Goal: Book appointment/travel/reservation

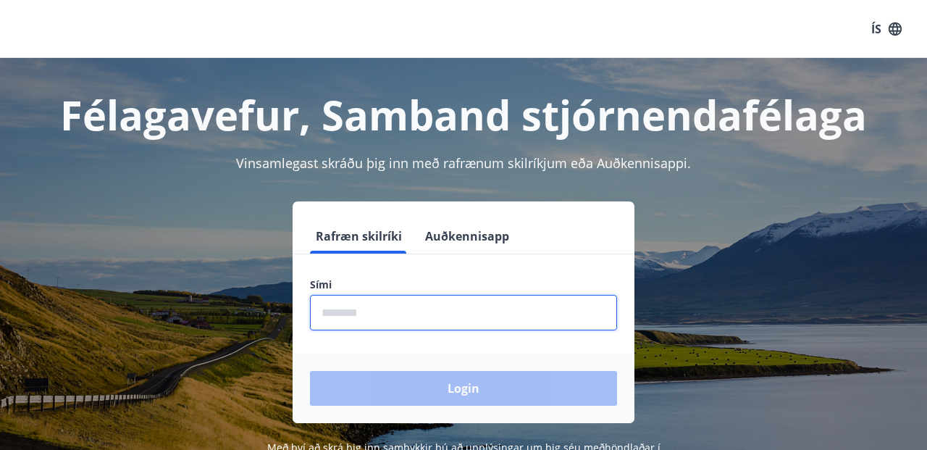
click at [351, 311] on input "phone" at bounding box center [463, 312] width 307 height 35
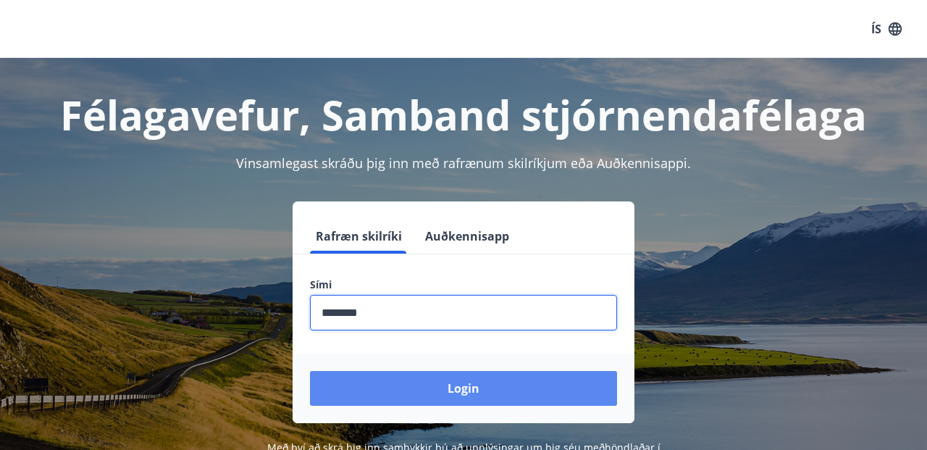
type input "********"
click at [437, 387] on button "Login" at bounding box center [463, 388] width 307 height 35
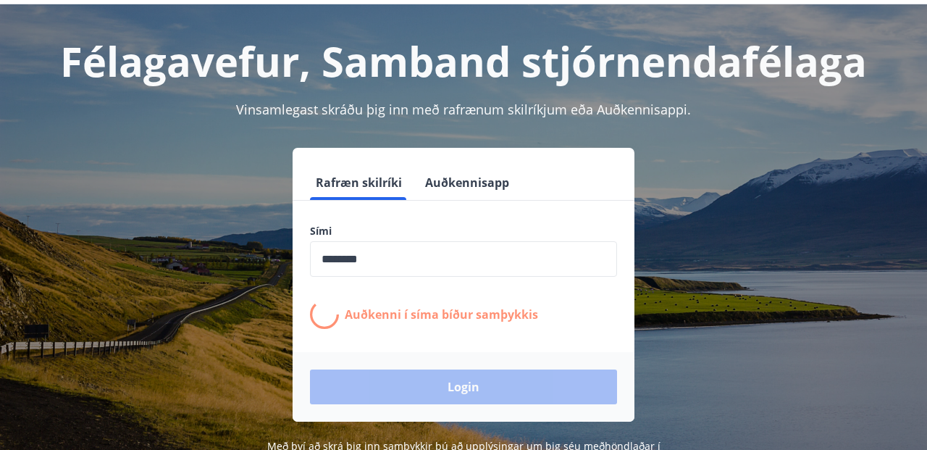
scroll to position [75, 0]
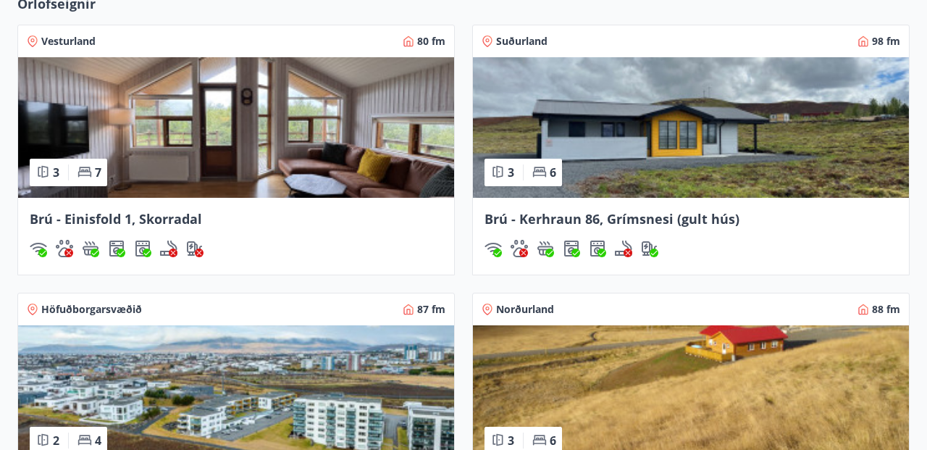
scroll to position [1137, 0]
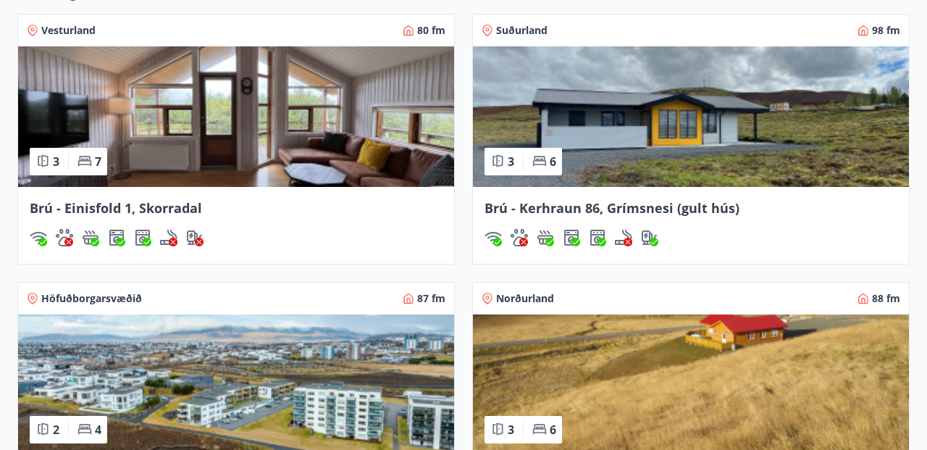
click at [635, 137] on img at bounding box center [691, 116] width 436 height 141
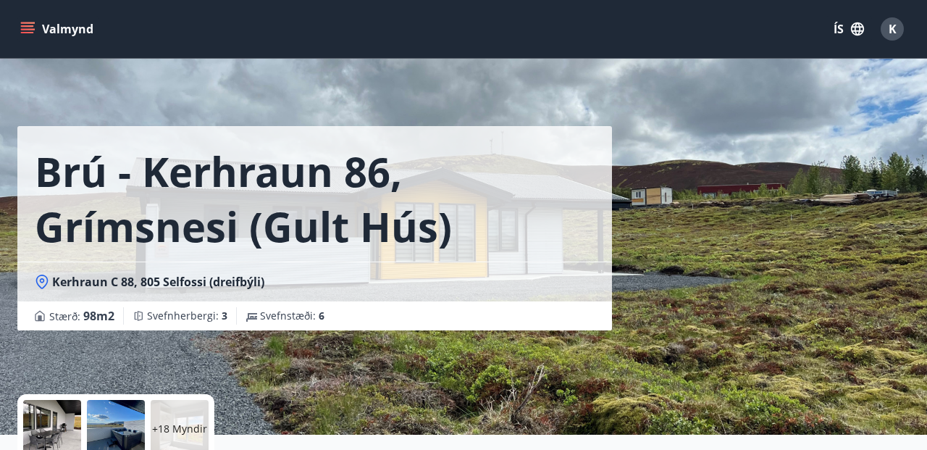
click at [27, 31] on icon "menu" at bounding box center [27, 29] width 14 height 14
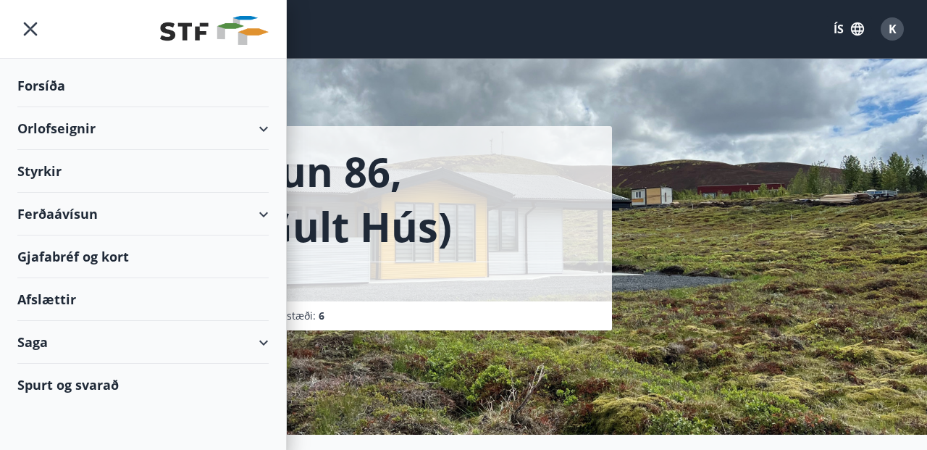
click at [80, 123] on div "Orlofseignir" at bounding box center [142, 128] width 251 height 43
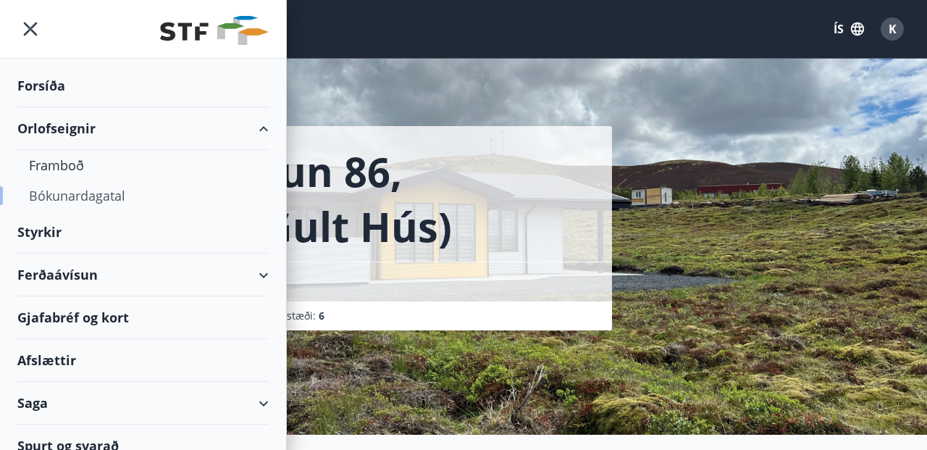
click at [98, 196] on div "Bókunardagatal" at bounding box center [143, 195] width 228 height 30
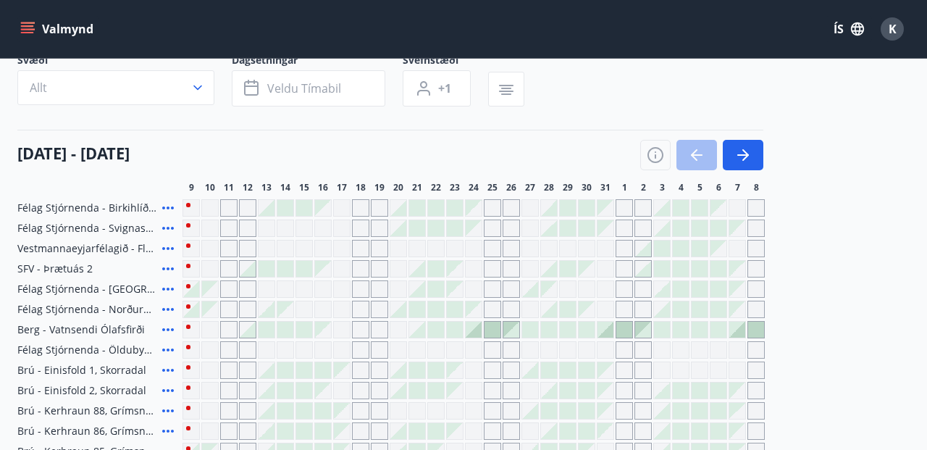
scroll to position [109, 0]
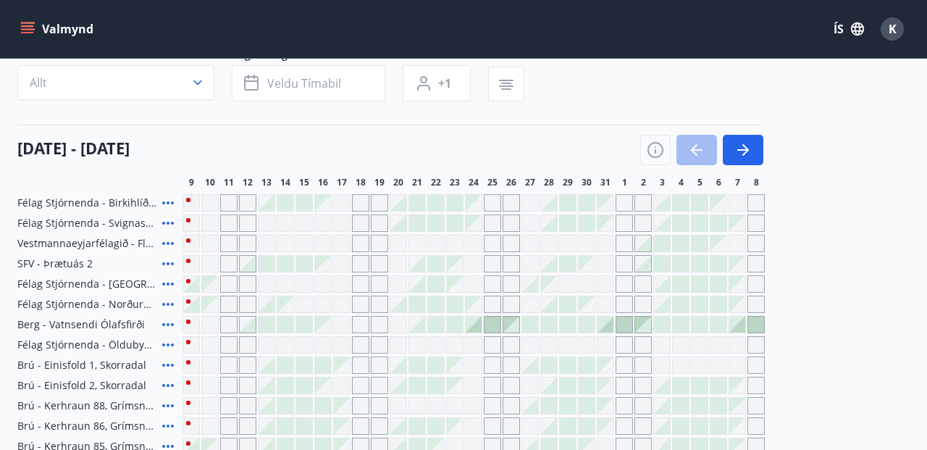
click at [587, 218] on div at bounding box center [587, 223] width 16 height 16
click at [587, 218] on body "Valmynd ÍS K Bókunardagatal Svæði Allt Dagsetningar Veldu tímabil Svefnstæði +1…" at bounding box center [463, 414] width 927 height 1046
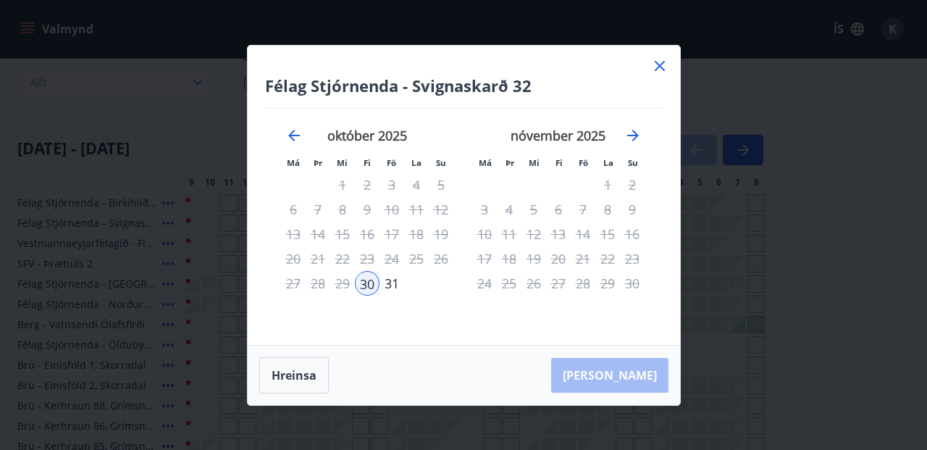
click at [663, 64] on icon at bounding box center [659, 65] width 17 height 17
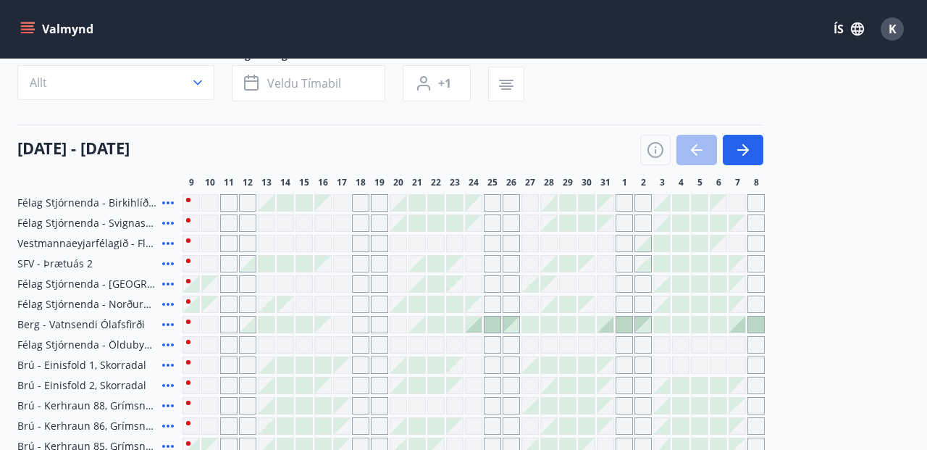
click at [607, 243] on div "Gráir dagar eru ekki bókanlegir" at bounding box center [605, 243] width 17 height 17
drag, startPoint x: 795, startPoint y: 214, endPoint x: 574, endPoint y: 124, distance: 237.8
click at [584, 220] on div at bounding box center [587, 223] width 16 height 16
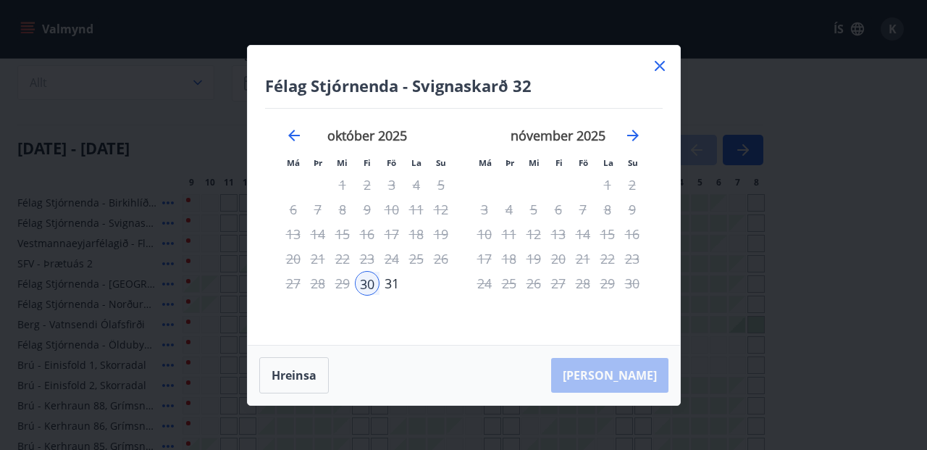
click at [785, 283] on div "Félag Stjórnenda - Svignaskarð 32 Má Þr Mi Fi Fö La Su Má Þr Mi Fi Fö La Su [DA…" at bounding box center [463, 225] width 927 height 450
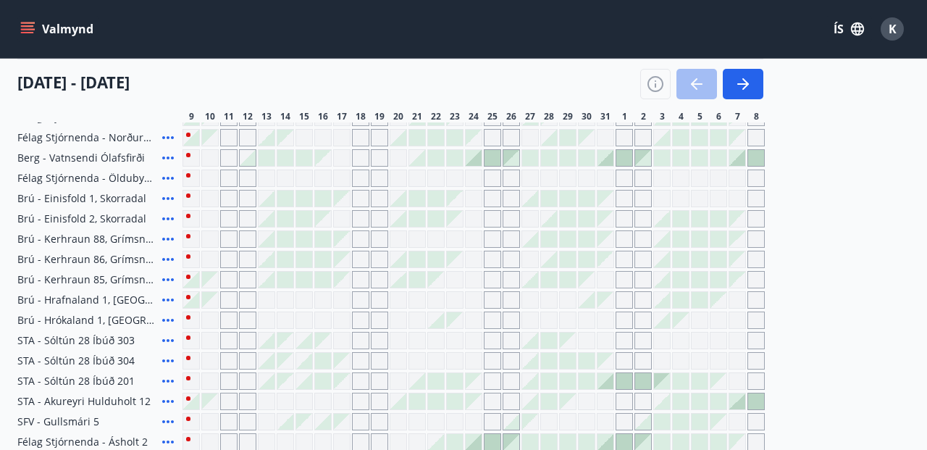
scroll to position [283, 0]
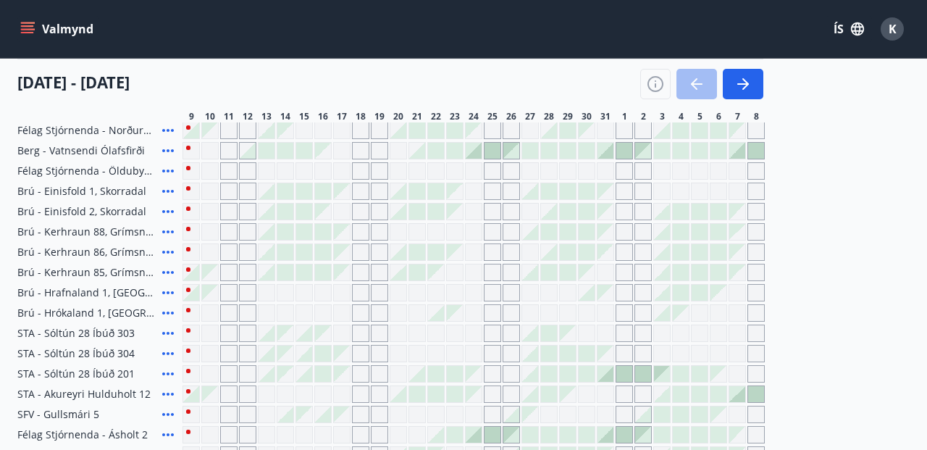
click at [605, 370] on div at bounding box center [606, 374] width 16 height 16
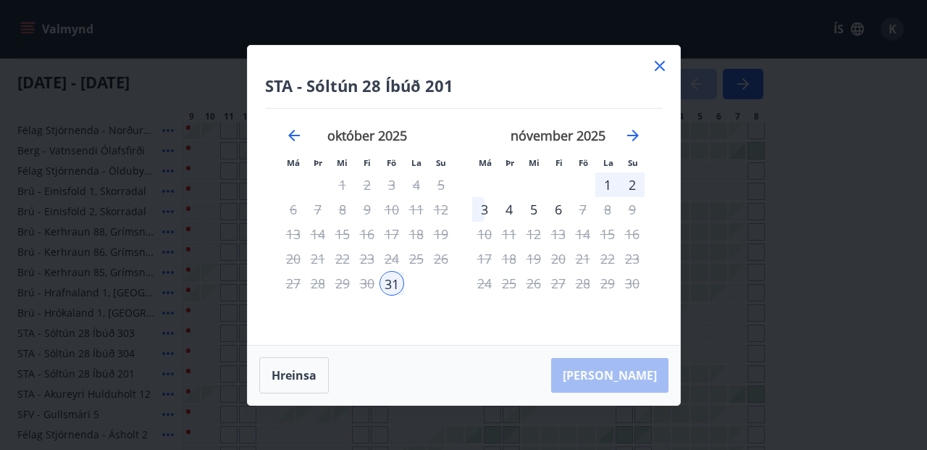
click at [782, 208] on div "STA - [GEOGRAPHIC_DATA] 28 Íbúð 201 Má Þr Mi Fi Fö La Su Má Þr Mi Fi Fö La Su […" at bounding box center [463, 225] width 927 height 450
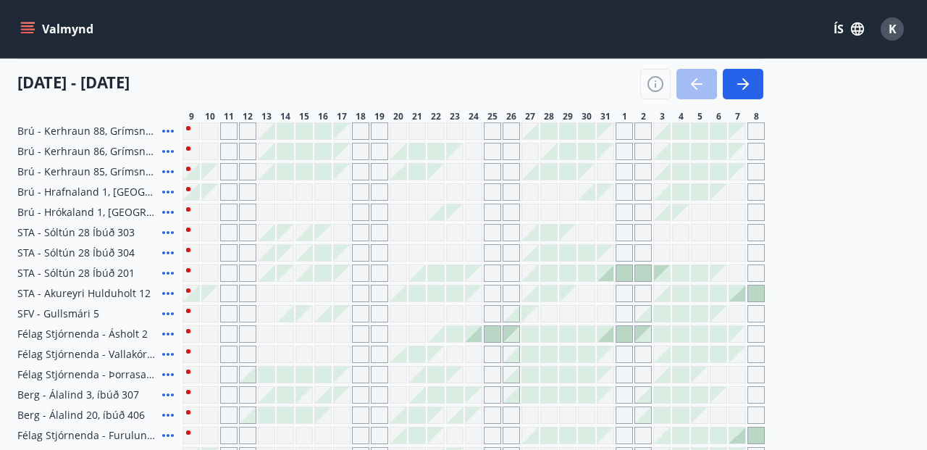
scroll to position [388, 0]
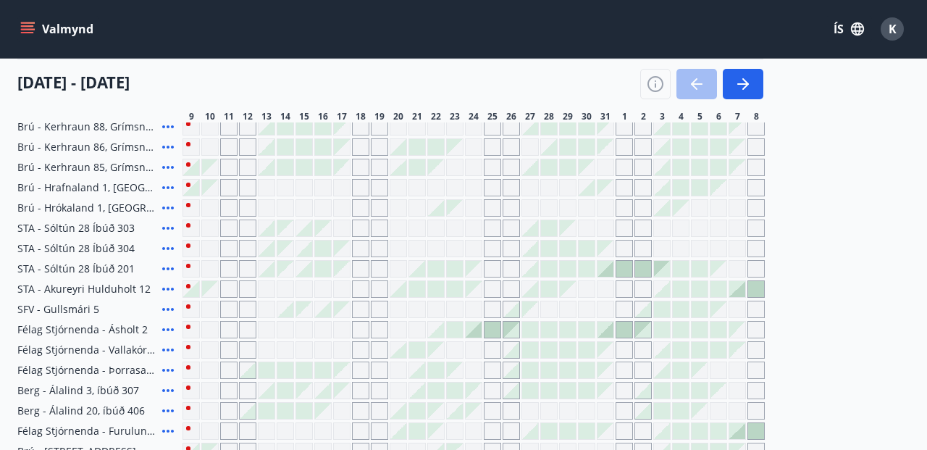
click at [567, 330] on div at bounding box center [568, 330] width 16 height 16
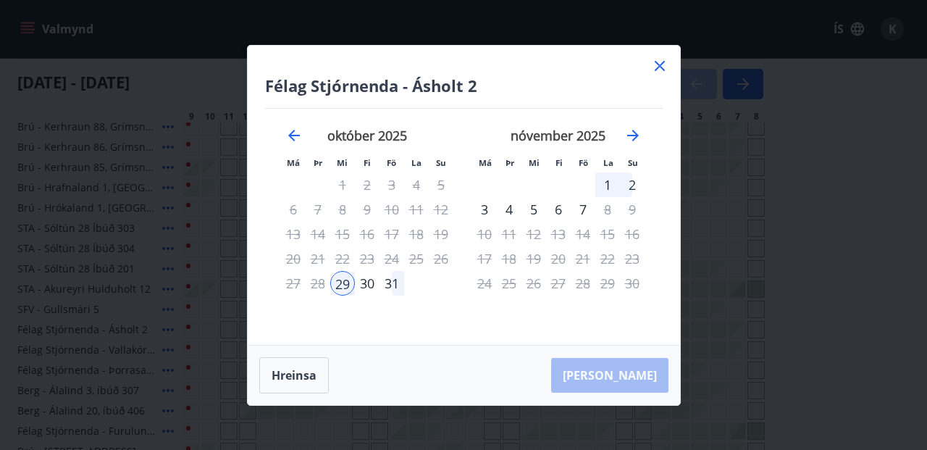
click at [799, 305] on div "Félag Stjórnenda - Ásholt 2 Má Þr Mi Fi Fö La Su Má Þr Mi Fi Fö La Su [DATE] 1 …" at bounding box center [463, 225] width 927 height 450
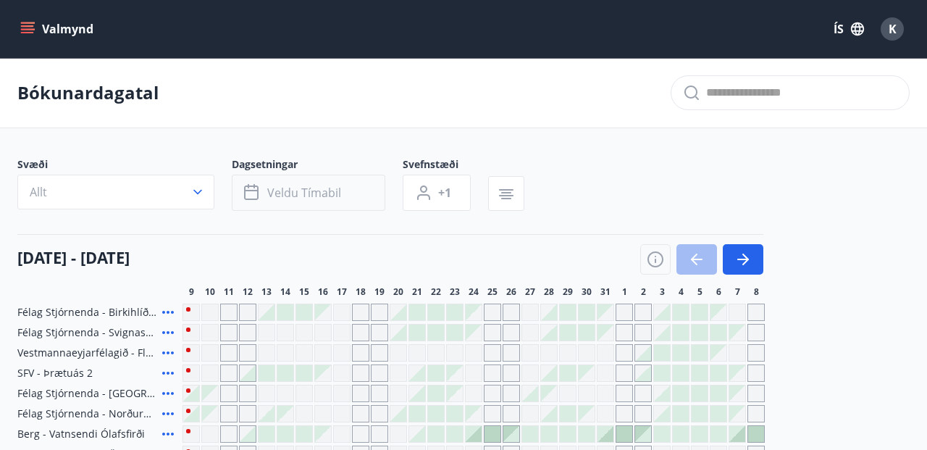
scroll to position [0, 0]
click at [196, 191] on icon "button" at bounding box center [197, 192] width 9 height 5
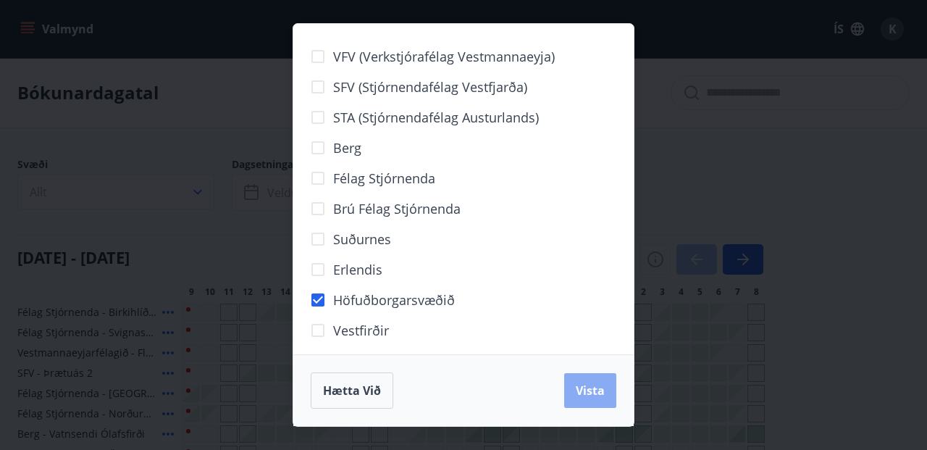
click at [587, 390] on span "Vista" at bounding box center [590, 391] width 29 height 16
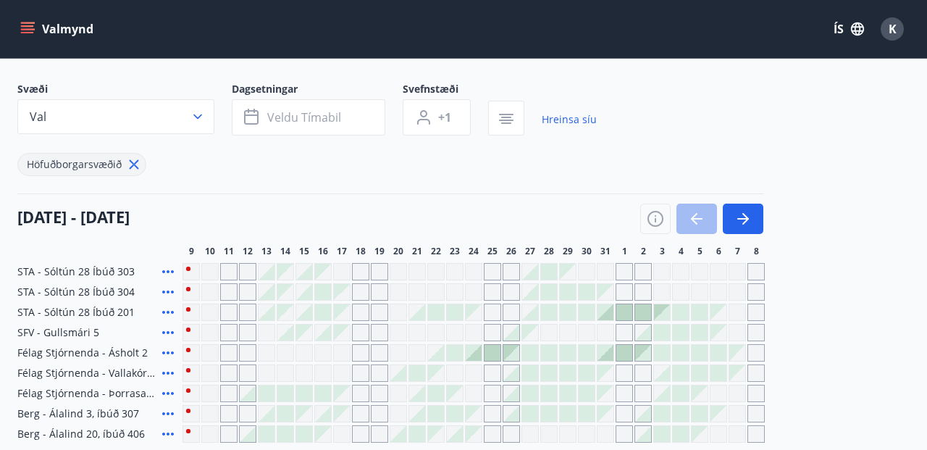
scroll to position [70, 0]
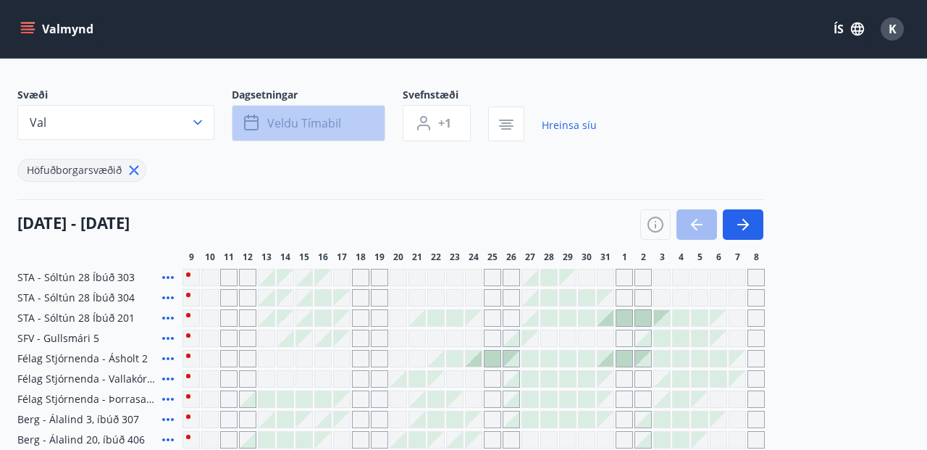
click at [326, 120] on span "Veldu tímabil" at bounding box center [304, 123] width 74 height 16
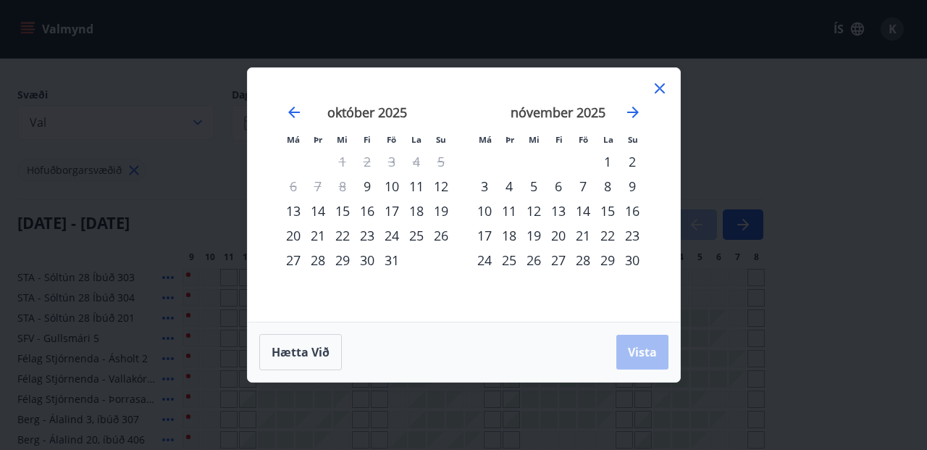
click at [343, 263] on div "29" at bounding box center [342, 260] width 25 height 25
click at [632, 159] on div "2" at bounding box center [632, 161] width 25 height 25
click at [639, 351] on span "Vista" at bounding box center [642, 352] width 29 height 16
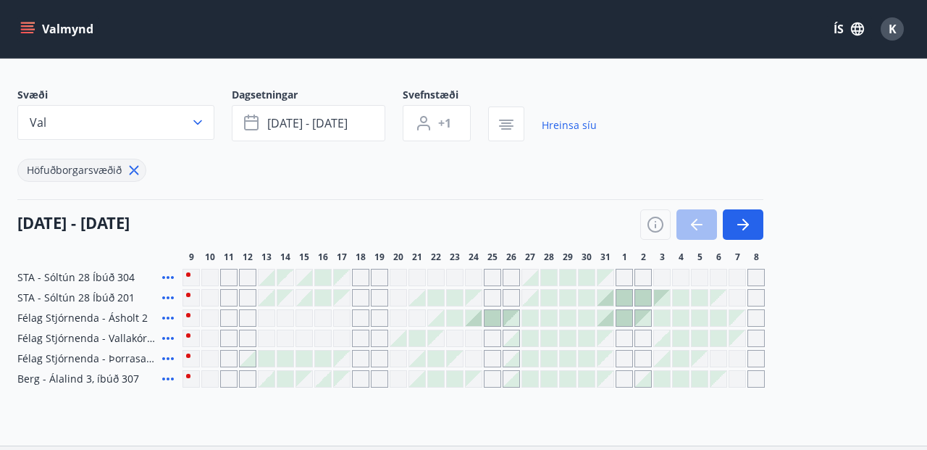
click at [566, 273] on div at bounding box center [568, 277] width 16 height 16
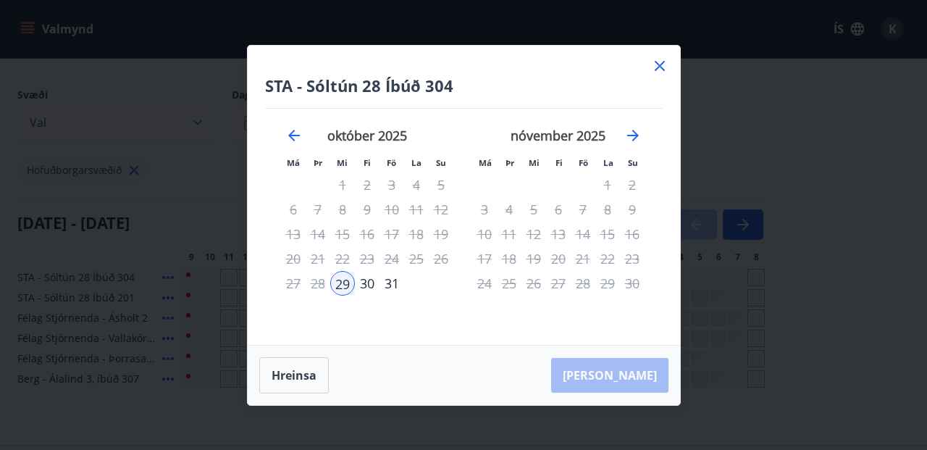
click at [659, 64] on icon at bounding box center [659, 65] width 17 height 17
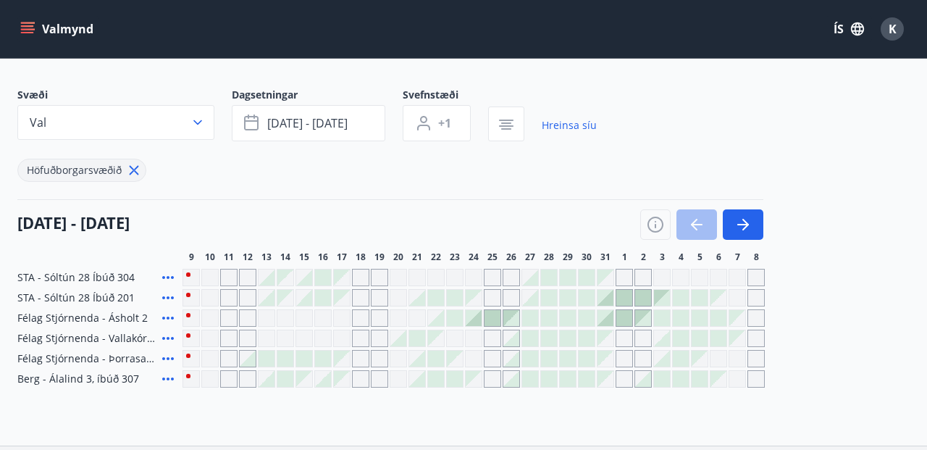
click at [599, 296] on div at bounding box center [606, 298] width 16 height 16
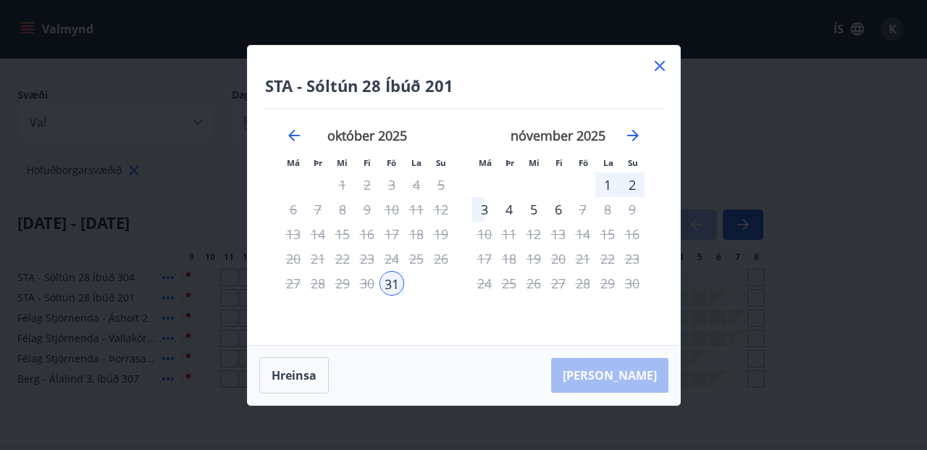
click at [831, 262] on div "STA - [GEOGRAPHIC_DATA] 28 Íbúð 201 Má Þr Mi Fi Fö La Su Má Þr Mi Fi Fö La Su […" at bounding box center [463, 225] width 927 height 450
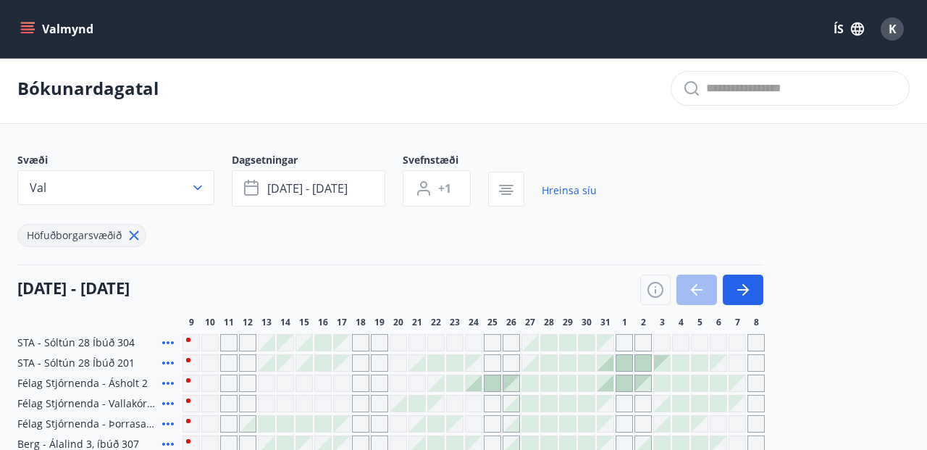
scroll to position [1, 0]
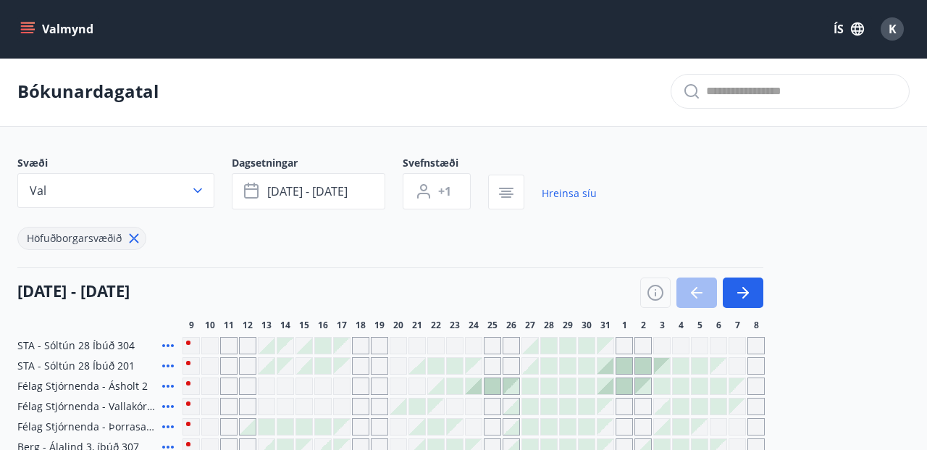
click at [115, 238] on span "Höfuðborgarsvæðið" at bounding box center [74, 238] width 95 height 14
click at [564, 192] on link "Hreinsa síu" at bounding box center [569, 193] width 55 height 32
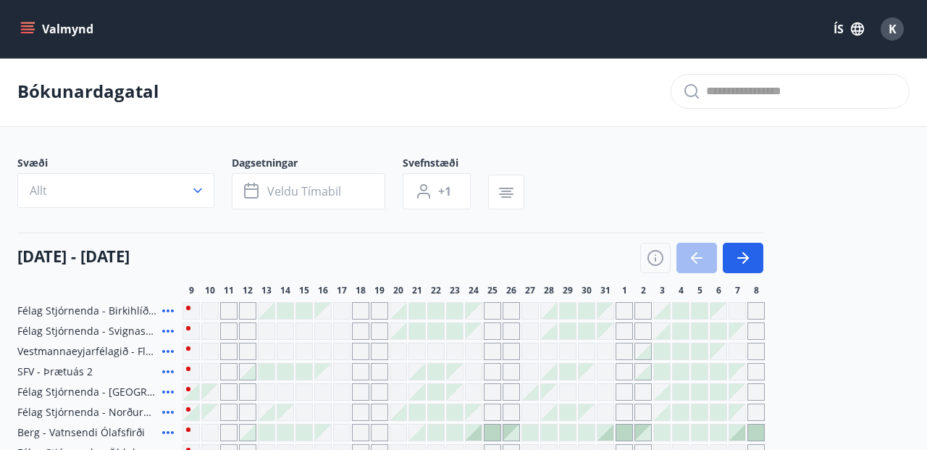
click at [566, 193] on div "Svæði Allt Dagsetningar Veldu tímabil Svefnstæði +1" at bounding box center [463, 185] width 893 height 59
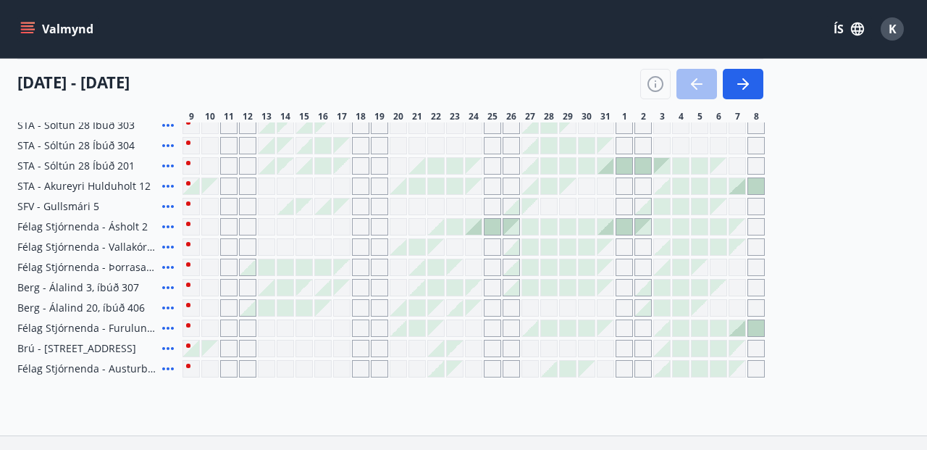
scroll to position [493, 0]
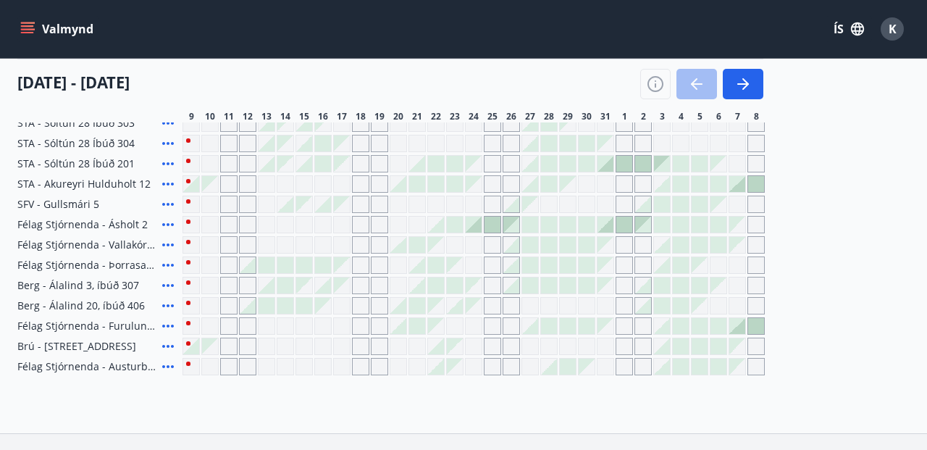
click at [166, 367] on icon at bounding box center [167, 366] width 17 height 17
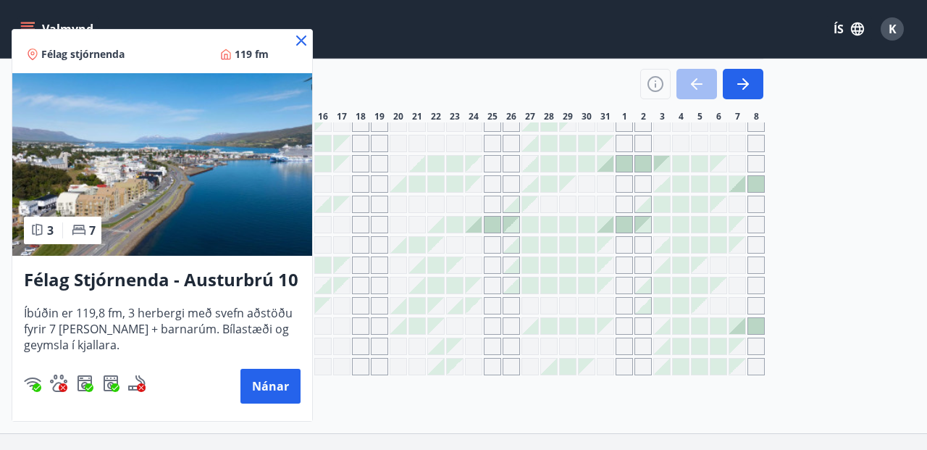
click at [301, 42] on icon at bounding box center [301, 40] width 10 height 10
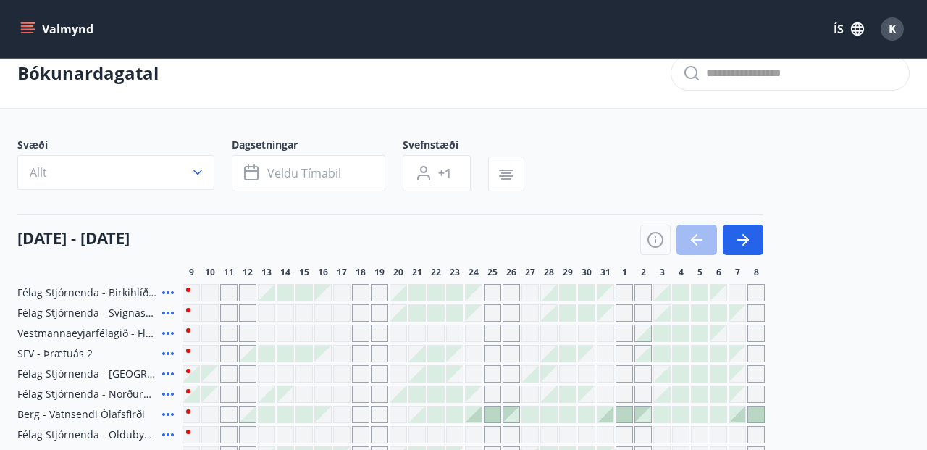
scroll to position [18, 0]
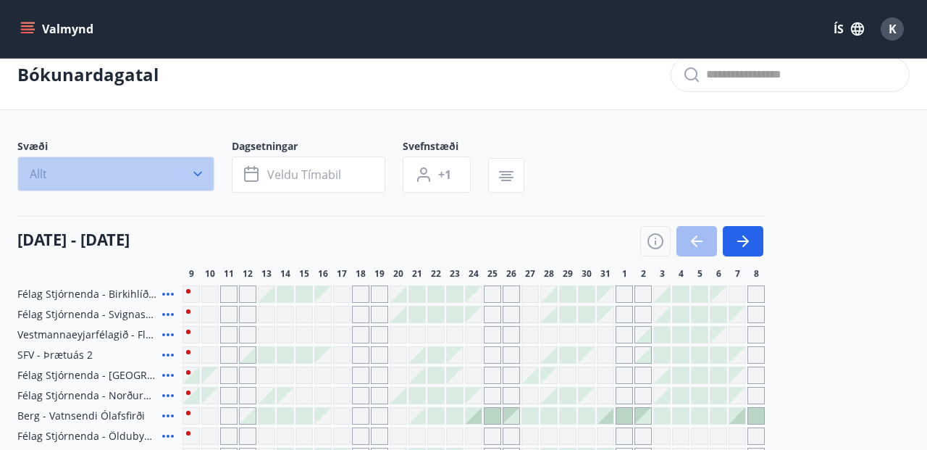
click at [196, 173] on icon "button" at bounding box center [197, 174] width 9 height 5
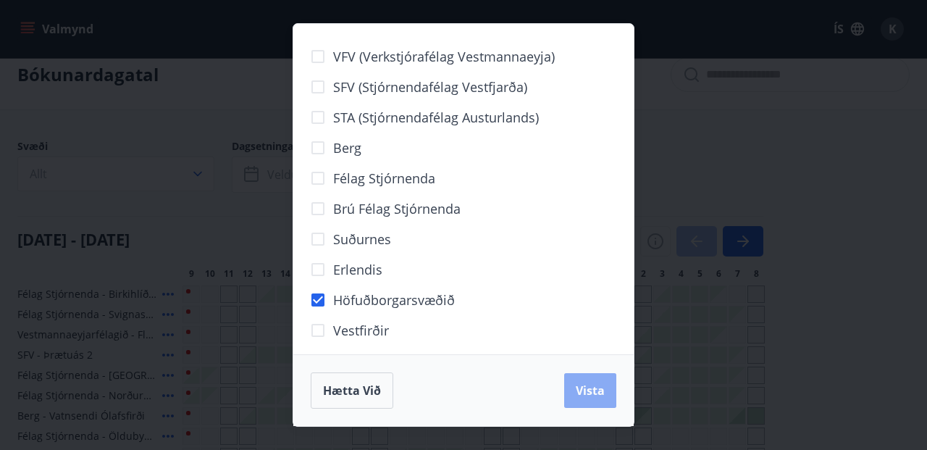
click at [592, 389] on span "Vista" at bounding box center [590, 391] width 29 height 16
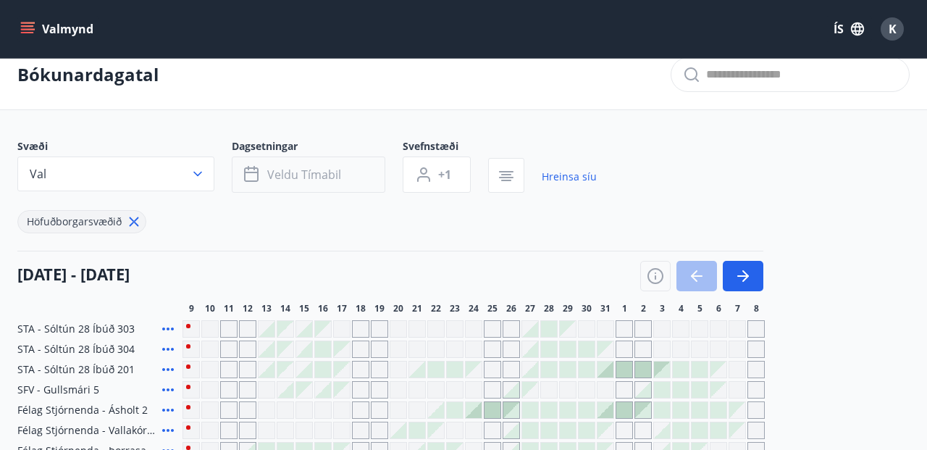
click at [325, 174] on span "Veldu tímabil" at bounding box center [304, 175] width 74 height 16
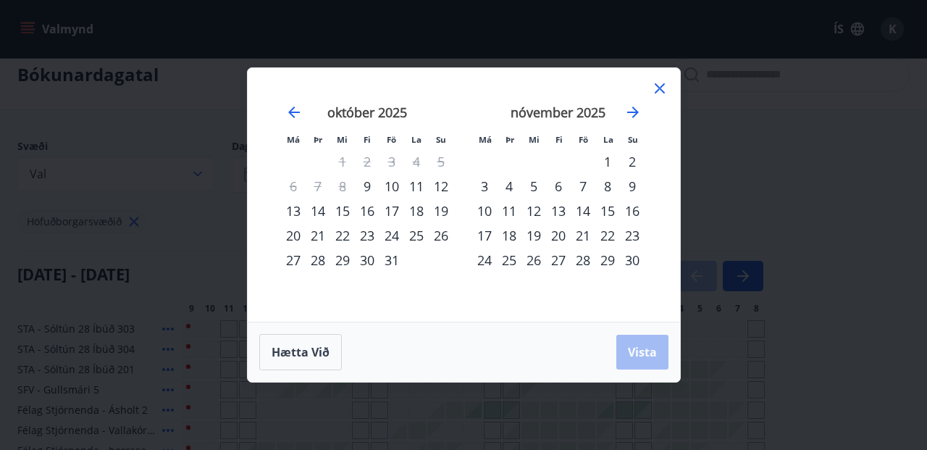
click at [293, 259] on div "27" at bounding box center [293, 260] width 25 height 25
click at [485, 186] on div "3" at bounding box center [484, 186] width 25 height 25
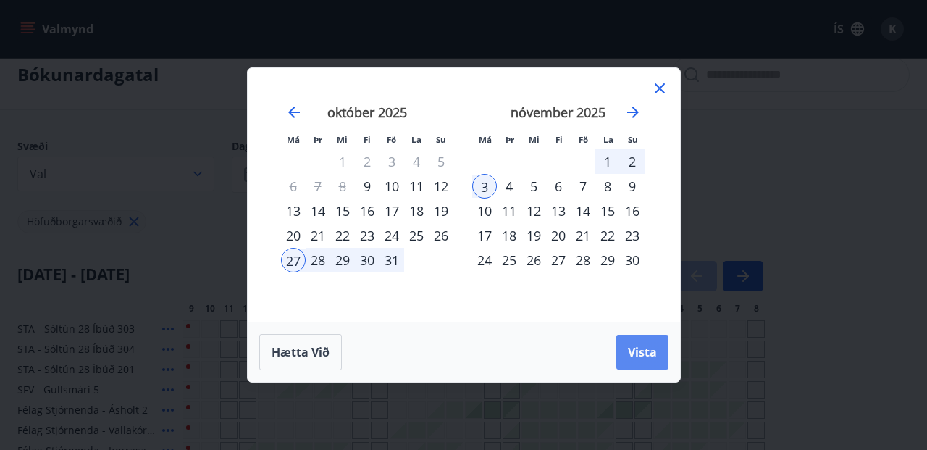
click at [643, 354] on span "Vista" at bounding box center [642, 352] width 29 height 16
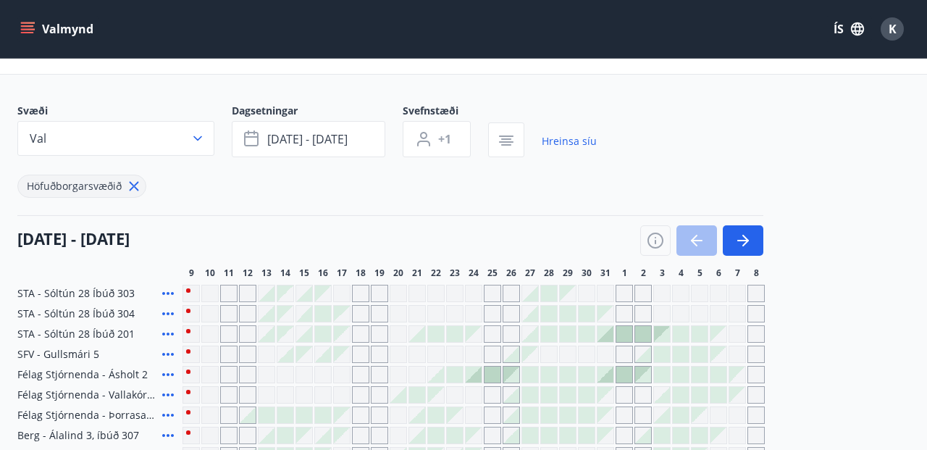
scroll to position [40, 0]
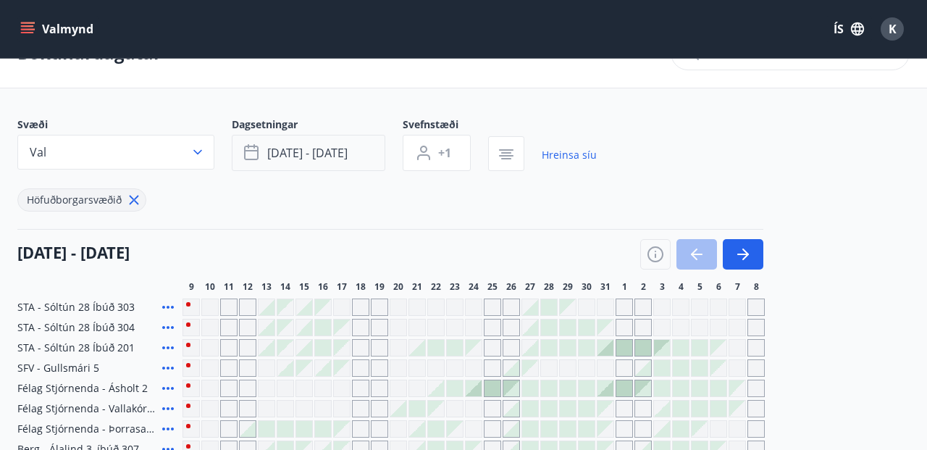
click at [359, 155] on button "[DATE] - [DATE]" at bounding box center [309, 153] width 154 height 36
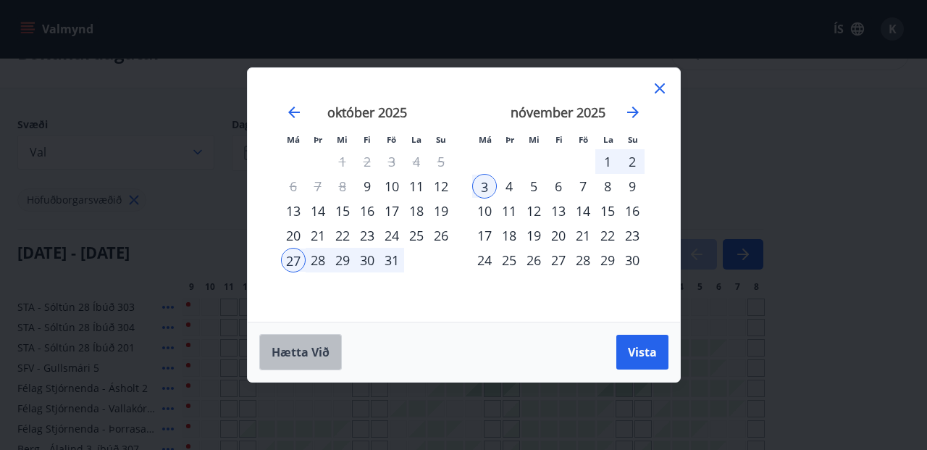
click at [306, 346] on span "Hætta við" at bounding box center [301, 352] width 58 height 16
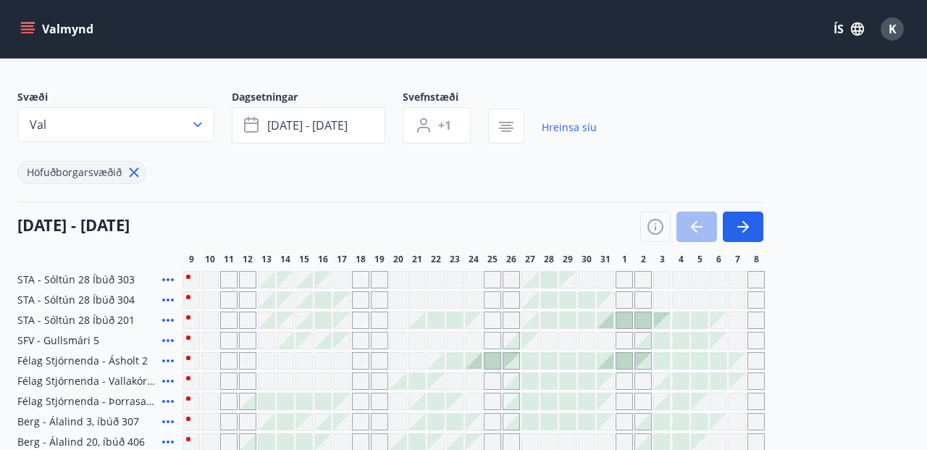
scroll to position [61, 0]
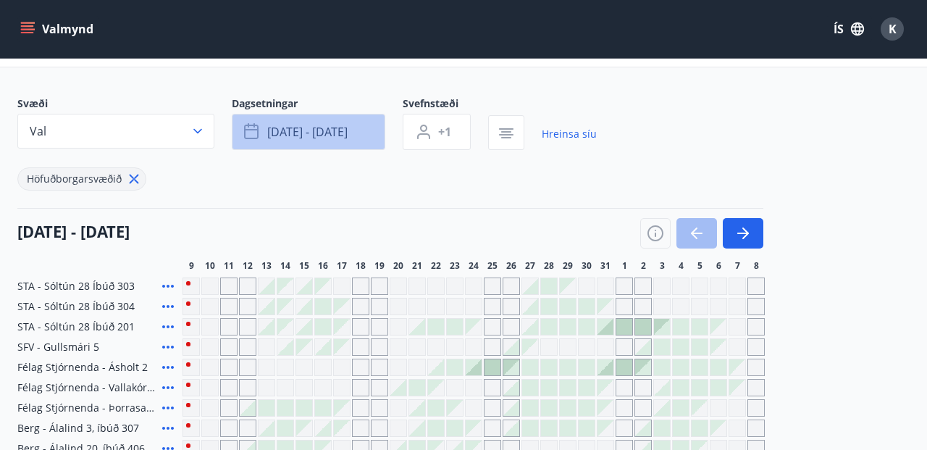
click at [348, 128] on span "[DATE] - [DATE]" at bounding box center [307, 132] width 80 height 16
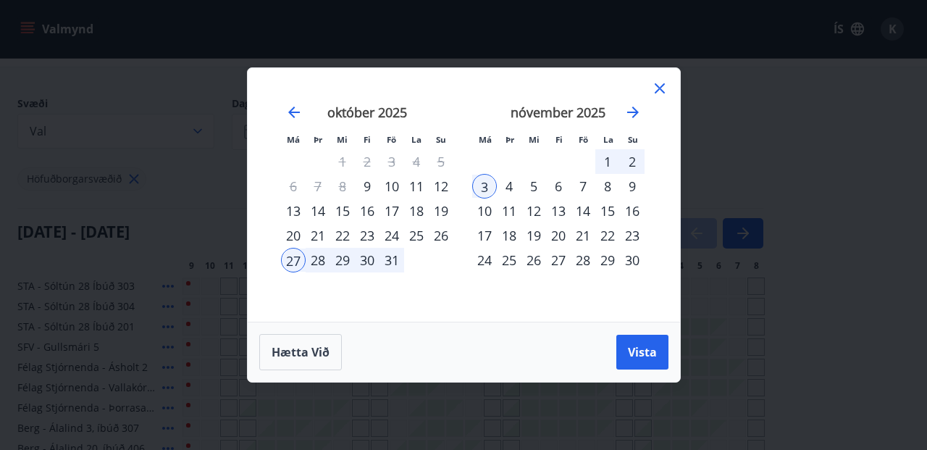
click at [459, 314] on div "Má Þr Mi Fi Fö La Su Má Þr Mi Fi Fö La Su [DATE] 1 2 3 4 5 6 7 8 9 10 11 12 13 …" at bounding box center [464, 195] width 432 height 254
click at [659, 88] on icon at bounding box center [660, 88] width 10 height 10
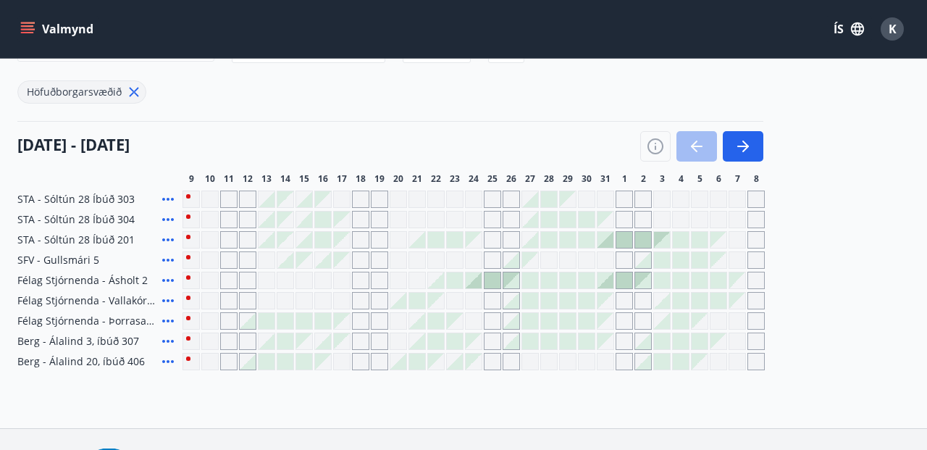
scroll to position [152, 0]
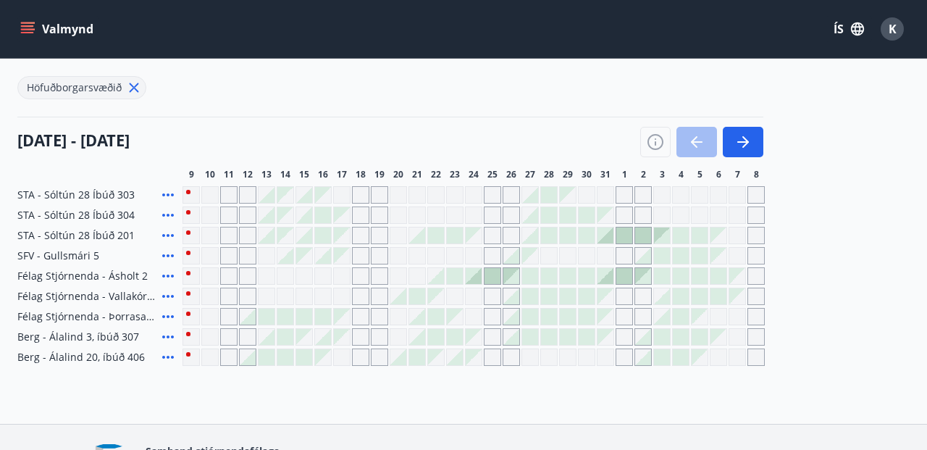
click at [570, 233] on div at bounding box center [568, 235] width 16 height 16
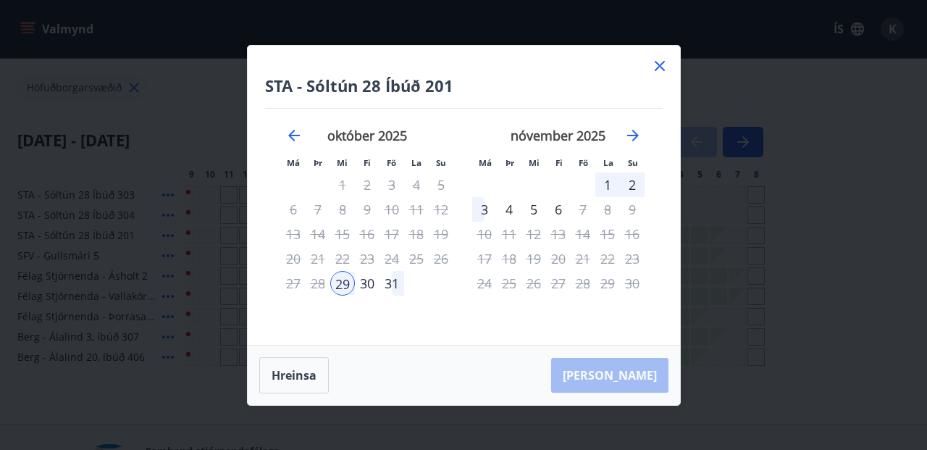
click at [509, 206] on div "4" at bounding box center [509, 209] width 25 height 25
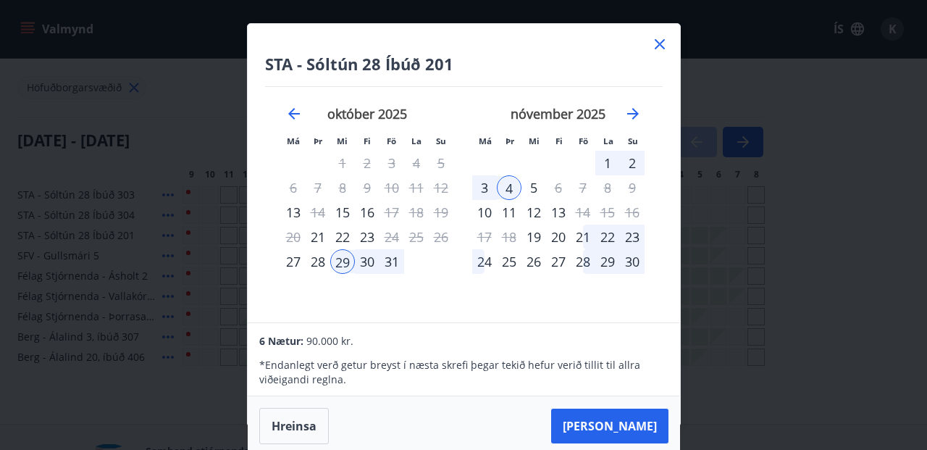
click at [633, 161] on div "2" at bounding box center [632, 163] width 25 height 25
click at [629, 160] on div "2" at bounding box center [632, 163] width 25 height 25
click at [630, 159] on div "2" at bounding box center [632, 163] width 25 height 25
click at [660, 45] on icon at bounding box center [660, 44] width 10 height 10
